Goal: Information Seeking & Learning: Find specific fact

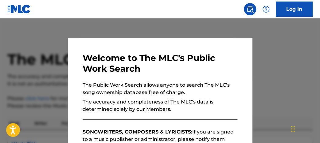
drag, startPoint x: 269, startPoint y: 88, endPoint x: 288, endPoint y: 79, distance: 21.4
click at [270, 87] on div at bounding box center [160, 89] width 320 height 143
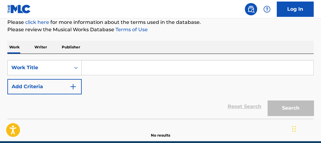
scroll to position [80, 0]
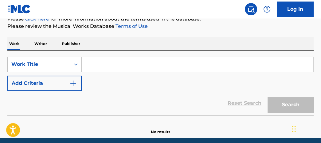
click at [121, 64] on input "Search Form" at bounding box center [197, 64] width 231 height 15
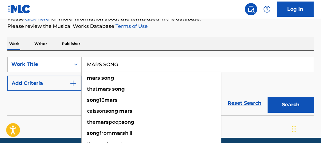
type input "MARS SONG"
click at [267, 97] on button "Search" at bounding box center [290, 104] width 46 height 15
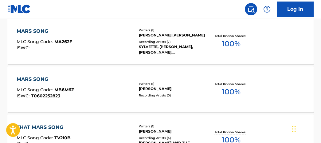
scroll to position [372, 0]
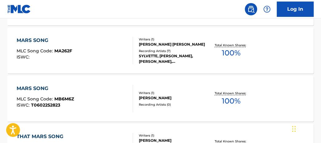
click at [237, 49] on span "100 %" at bounding box center [231, 53] width 19 height 11
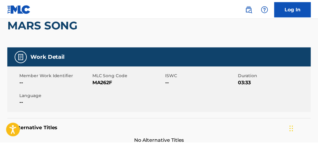
scroll to position [17, 0]
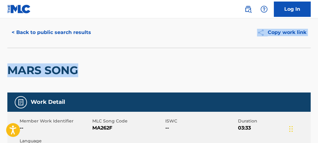
drag, startPoint x: 318, startPoint y: 31, endPoint x: 319, endPoint y: 51, distance: 20.6
click at [318, 52] on html "Accessibility Screen-Reader Guide, Feedback, and Issue Reporting | New window C…" at bounding box center [159, 54] width 318 height 143
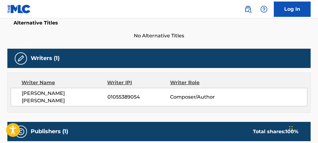
scroll to position [157, 0]
